Goal: Transaction & Acquisition: Purchase product/service

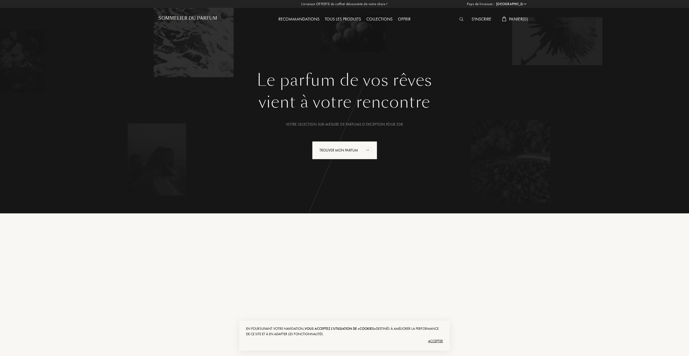
select select "FR"
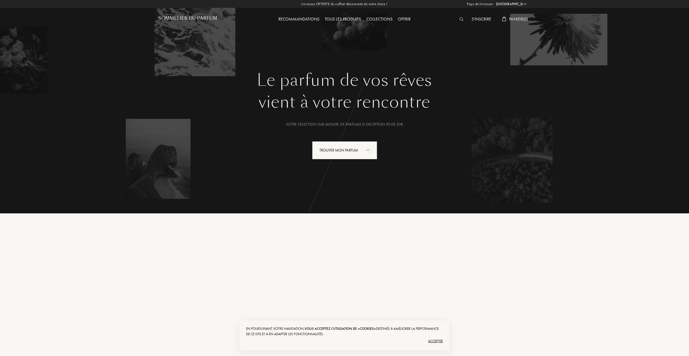
click at [196, 19] on h1 "Sommelier du Parfum" at bounding box center [187, 18] width 59 height 5
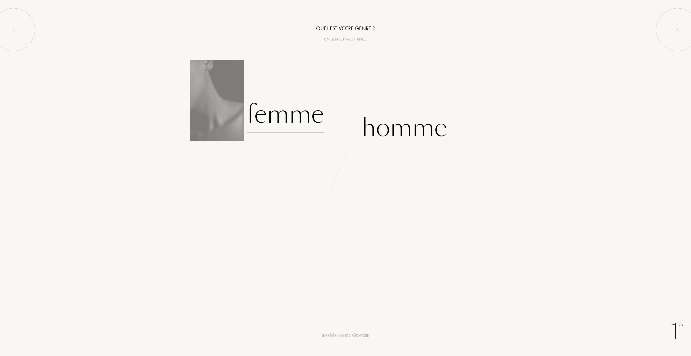
click at [299, 117] on div "Femme" at bounding box center [285, 114] width 77 height 36
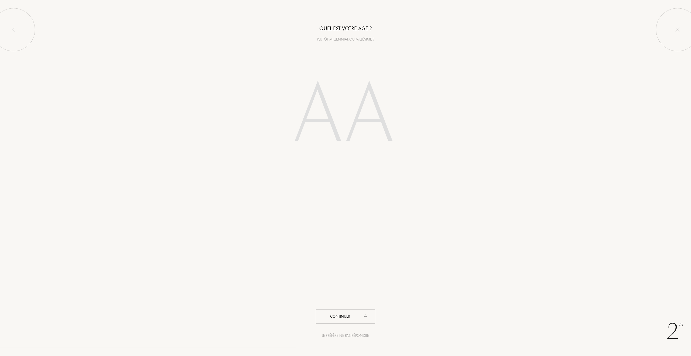
click at [301, 116] on input "number" at bounding box center [346, 115] width 154 height 109
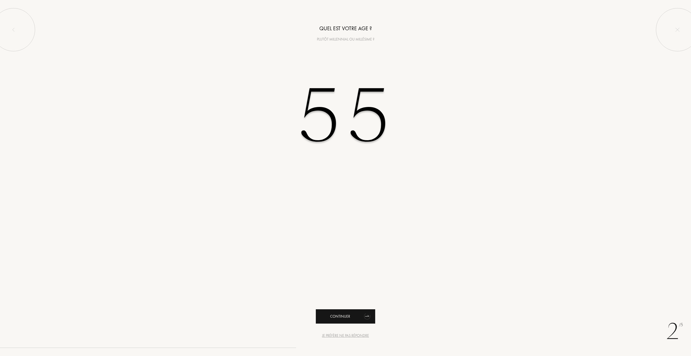
type input "55"
click at [355, 312] on div "Continuer" at bounding box center [345, 316] width 59 height 14
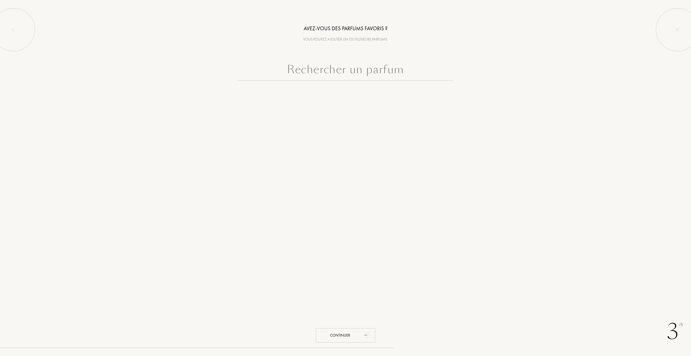
click at [321, 75] on input "text" at bounding box center [346, 70] width 216 height 19
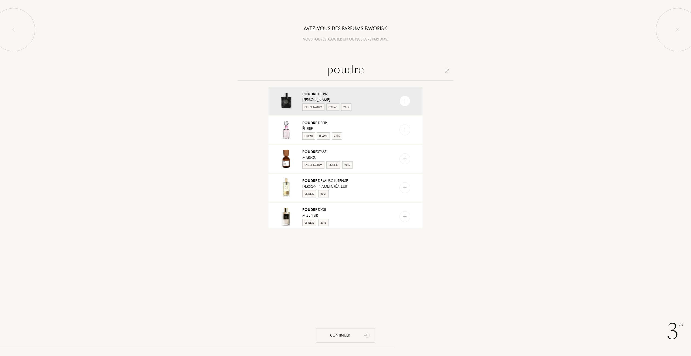
type input "poudree"
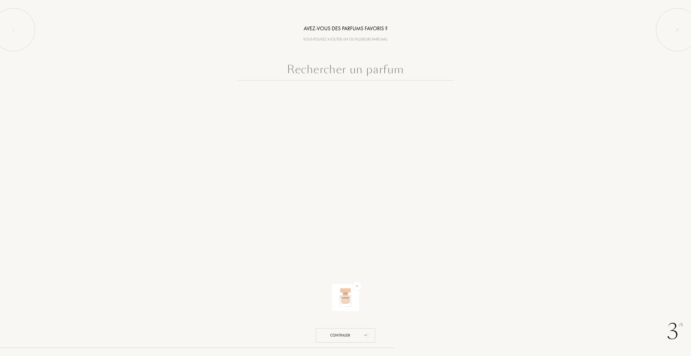
click at [337, 72] on input "text" at bounding box center [346, 70] width 216 height 19
click at [358, 285] on img at bounding box center [357, 286] width 6 height 6
click at [314, 73] on input "text" at bounding box center [346, 70] width 216 height 19
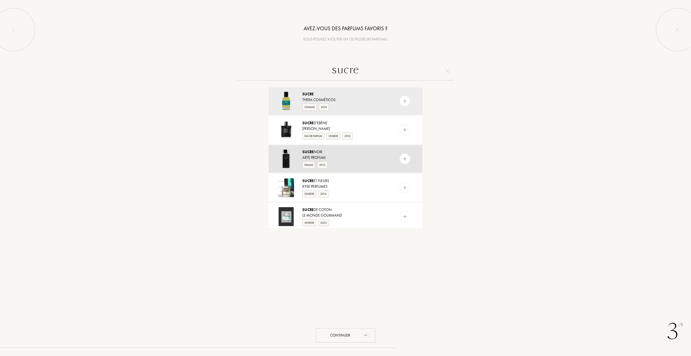
type input "sucre"
click at [359, 159] on div "Arte Profumi" at bounding box center [345, 158] width 86 height 6
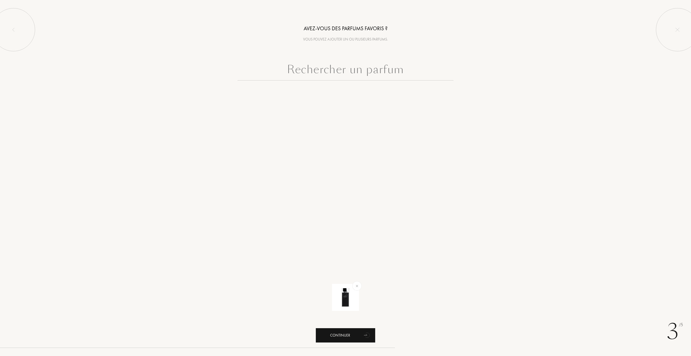
click at [336, 337] on div "Continuer" at bounding box center [345, 335] width 59 height 14
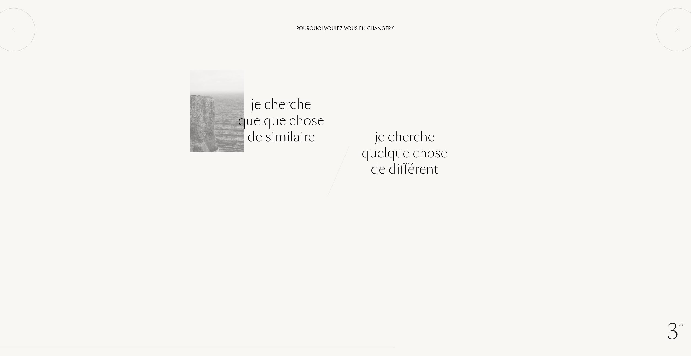
click at [259, 117] on div "Je cherche quelque chose de similaire" at bounding box center [281, 120] width 86 height 49
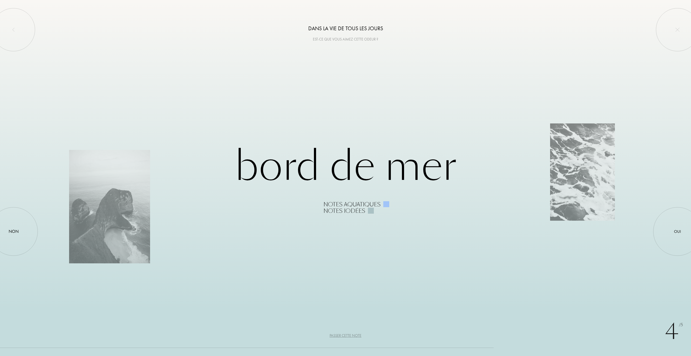
click at [337, 209] on div "Notes iodées" at bounding box center [344, 211] width 42 height 6
click at [330, 168] on div "Bord de Mer Notes aquatiques Notes iodées" at bounding box center [345, 178] width 553 height 72
click at [12, 226] on div at bounding box center [13, 231] width 49 height 49
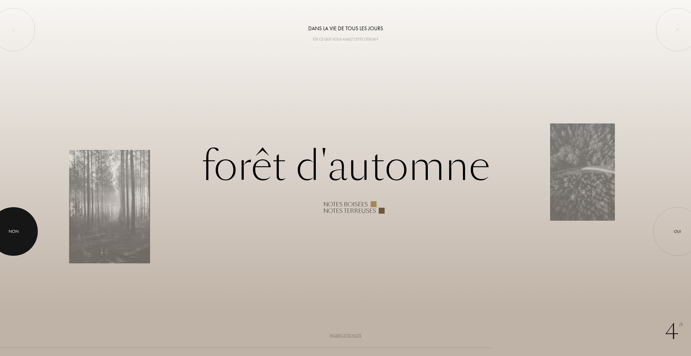
click at [17, 226] on div at bounding box center [13, 231] width 49 height 49
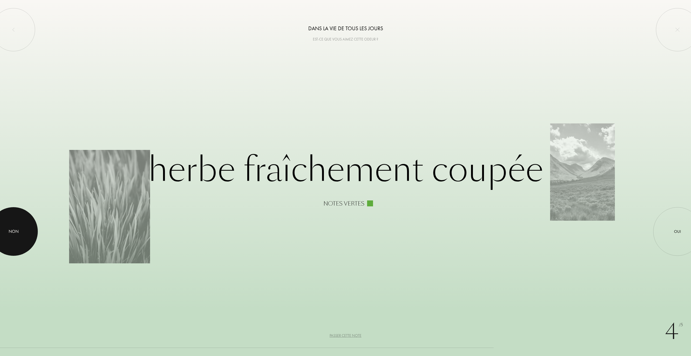
click at [17, 226] on div at bounding box center [13, 231] width 49 height 49
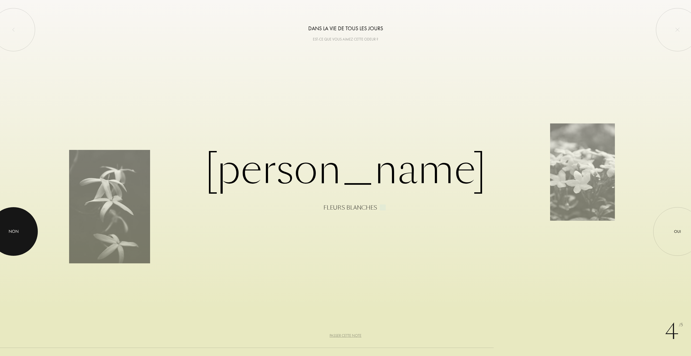
click at [17, 226] on div at bounding box center [13, 231] width 49 height 49
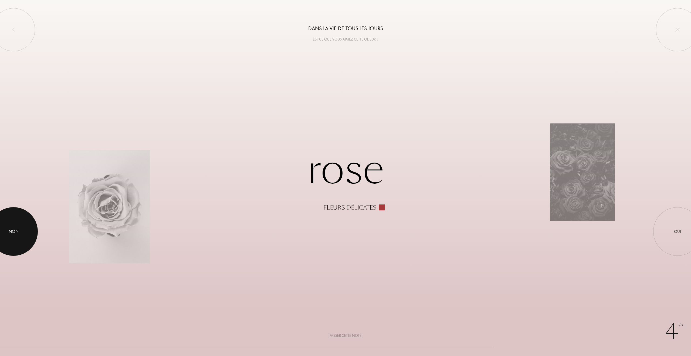
click at [17, 226] on div at bounding box center [13, 231] width 49 height 49
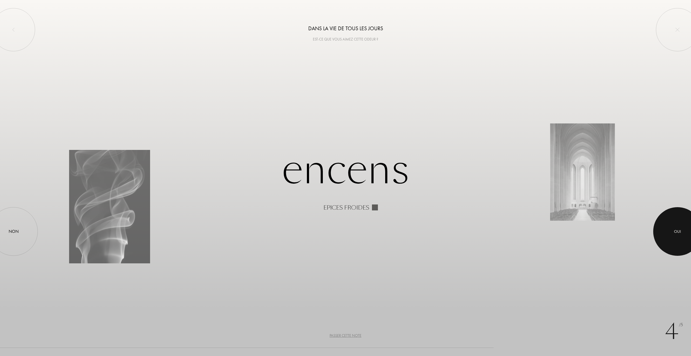
click at [667, 238] on div at bounding box center [677, 231] width 49 height 49
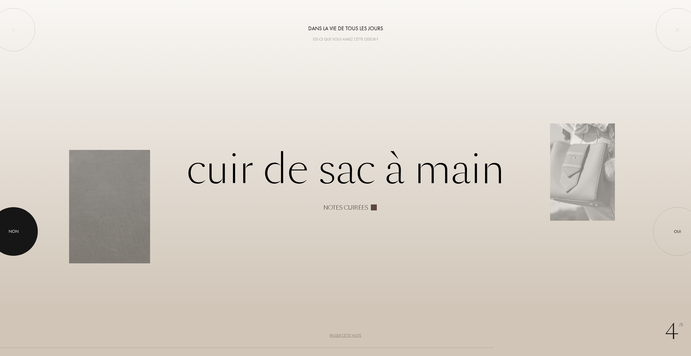
click at [18, 230] on div "Non" at bounding box center [14, 231] width 10 height 6
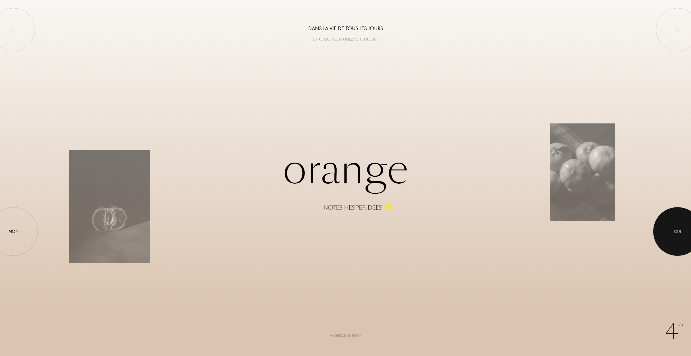
click at [672, 238] on div at bounding box center [677, 231] width 49 height 49
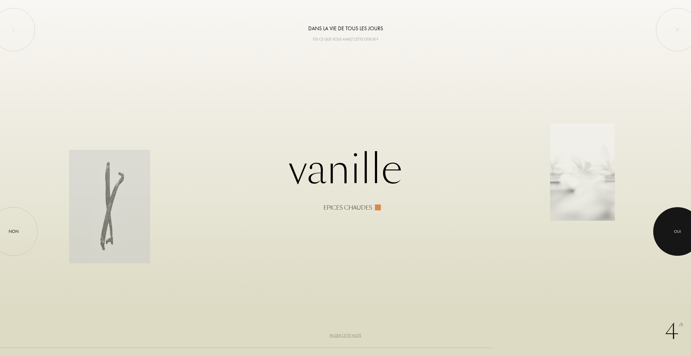
click at [683, 235] on div at bounding box center [677, 231] width 49 height 49
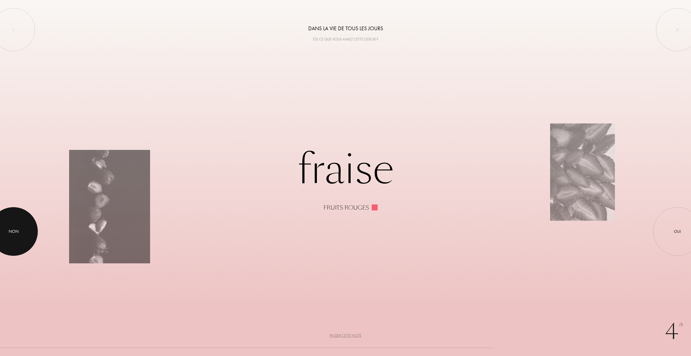
click at [12, 228] on div "Non" at bounding box center [14, 231] width 10 height 6
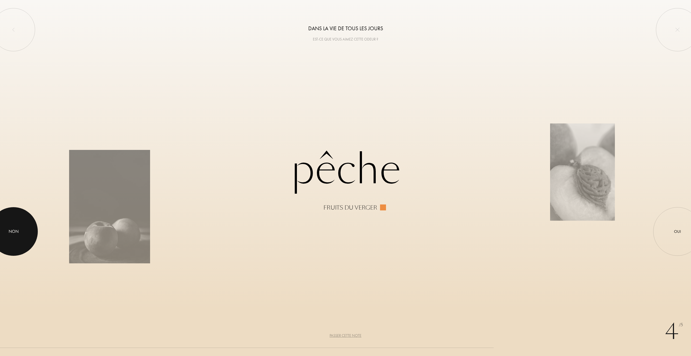
click at [16, 228] on div "Non" at bounding box center [14, 231] width 10 height 6
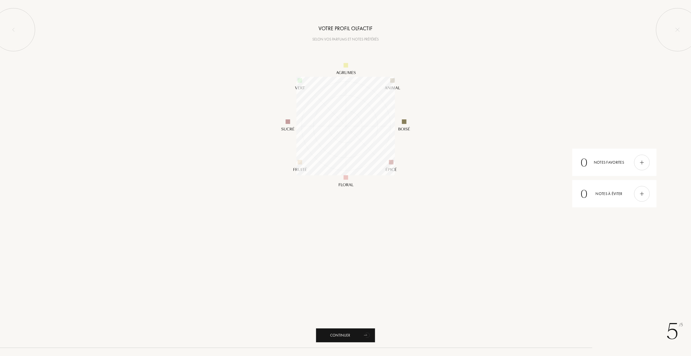
scroll to position [99, 99]
click at [342, 336] on div "Continuer" at bounding box center [345, 335] width 59 height 14
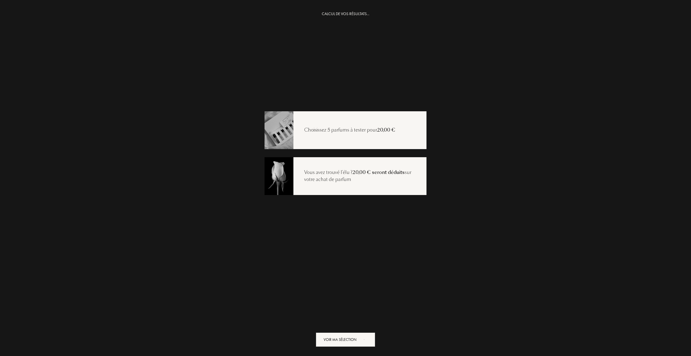
click at [343, 133] on div "Choisissez 5 parfums à tester pour 20,00 €" at bounding box center [349, 130] width 113 height 7
click at [352, 183] on div "Vous avez trouvé l'élu ? 20,00 € seront déduits sur votre achat de parfum" at bounding box center [346, 176] width 162 height 38
click at [339, 342] on div "Voir ma sélection" at bounding box center [345, 339] width 59 height 14
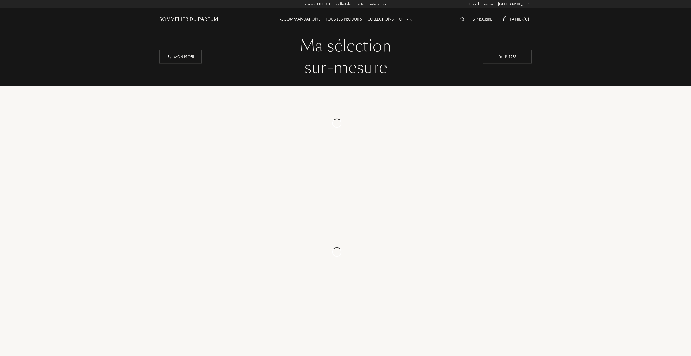
select select "FR"
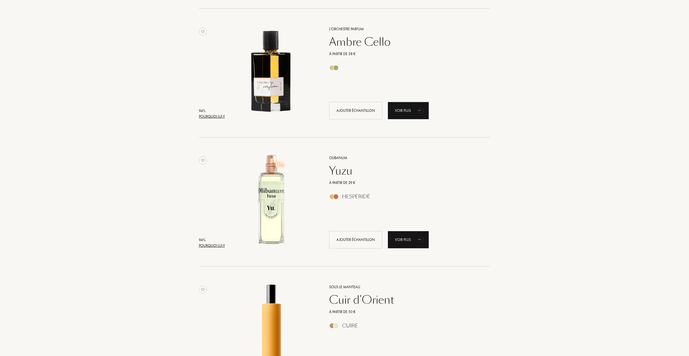
scroll to position [247, 0]
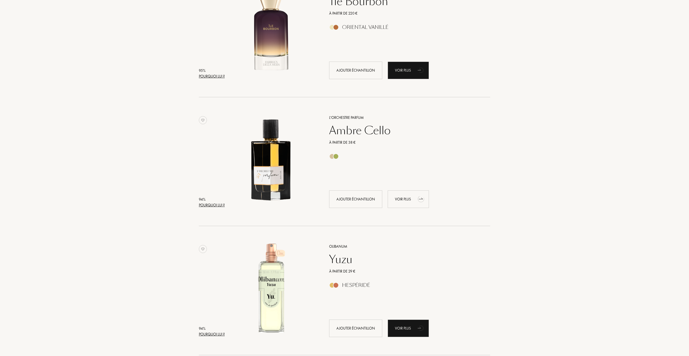
click at [411, 200] on div "Voir plus" at bounding box center [408, 199] width 41 height 18
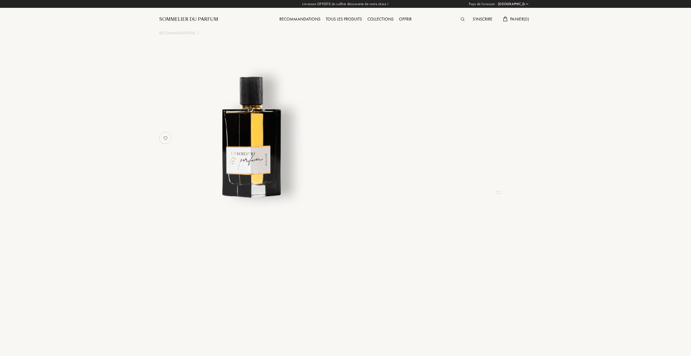
select select "FR"
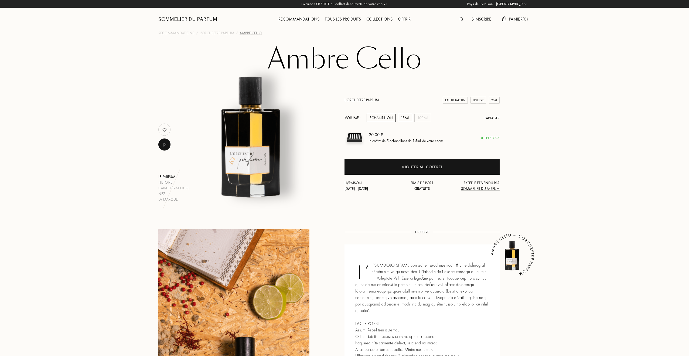
click at [405, 116] on div "15mL" at bounding box center [405, 118] width 14 height 8
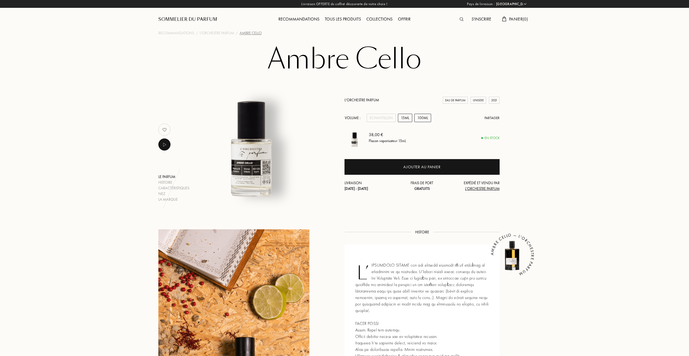
click at [422, 116] on div "100mL" at bounding box center [423, 118] width 17 height 8
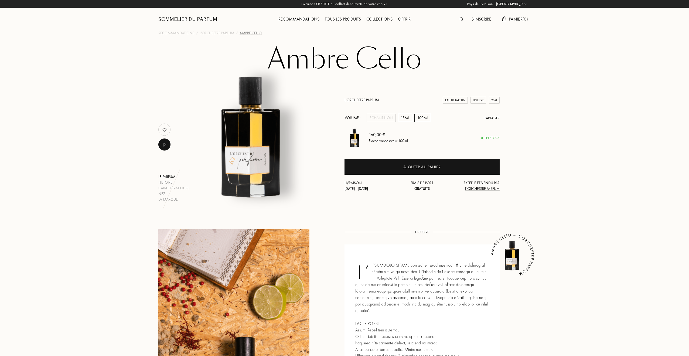
click at [406, 120] on div "15mL" at bounding box center [405, 118] width 14 height 8
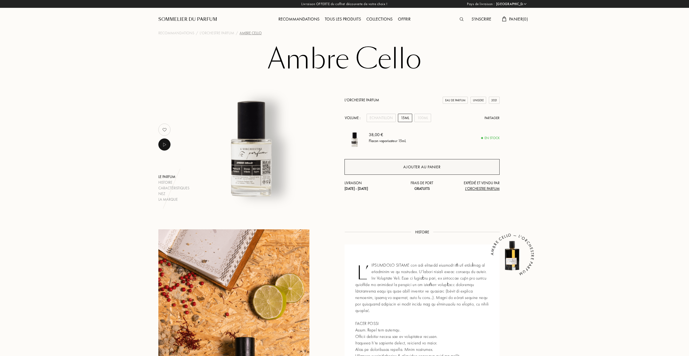
click at [423, 168] on div "Ajouter au panier" at bounding box center [422, 167] width 37 height 6
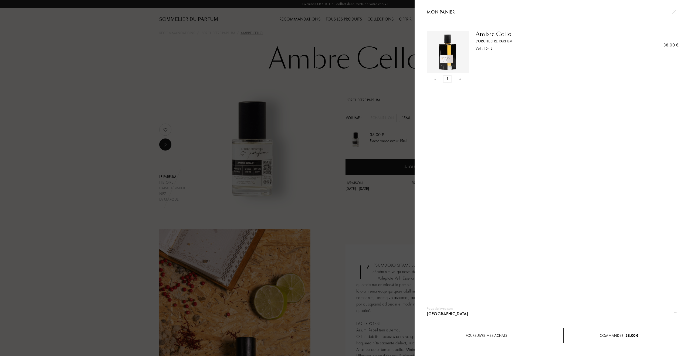
click at [600, 334] on span "Commander – 38,00 €" at bounding box center [619, 335] width 39 height 5
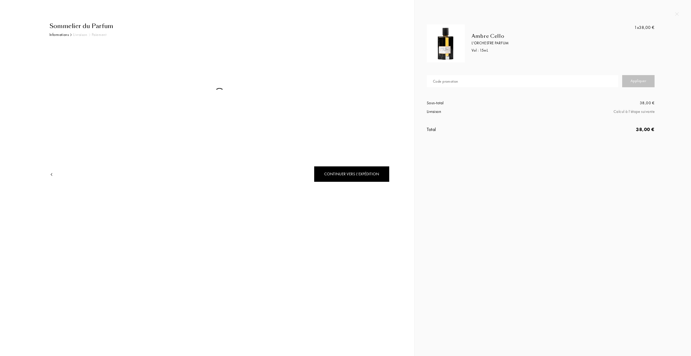
select select "FR"
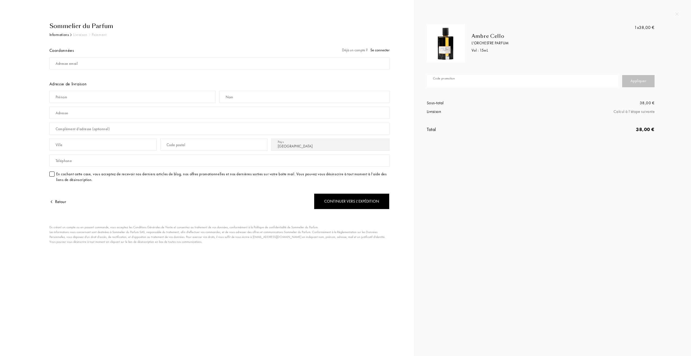
click at [466, 81] on input "text" at bounding box center [522, 81] width 191 height 12
type input "olivia"
click at [640, 81] on div "Appliquer" at bounding box center [638, 81] width 32 height 12
